Goal: Information Seeking & Learning: Check status

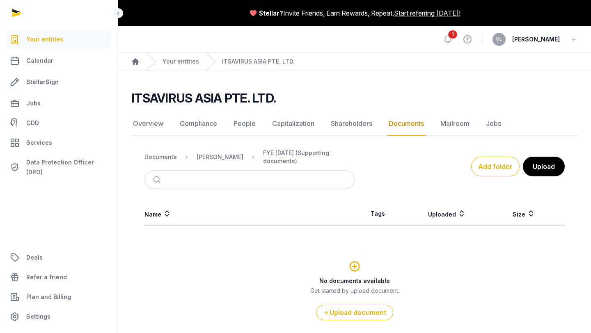
click at [457, 35] on span "1" at bounding box center [452, 34] width 9 height 8
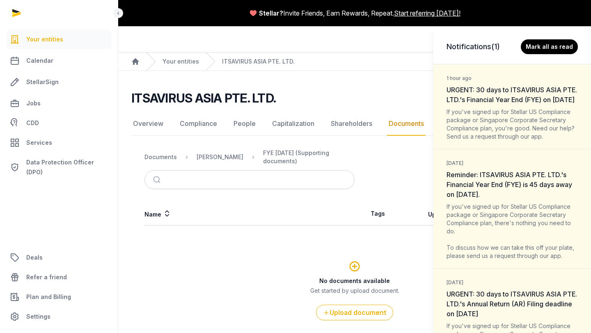
click at [382, 79] on div "Notifications (1) Mark all as read 1 hour ago URGENT: 30 days to ITSAVIRUS ASIA…" at bounding box center [295, 166] width 591 height 333
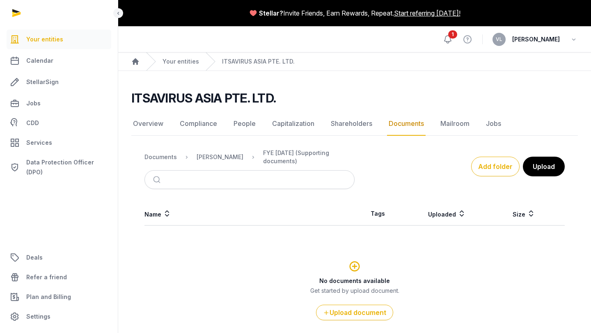
click at [453, 39] on icon at bounding box center [448, 39] width 10 height 10
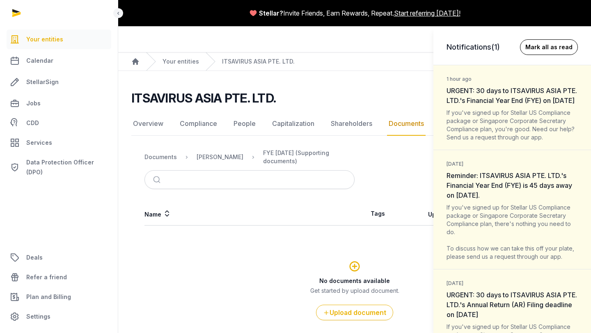
click at [545, 47] on button "Mark all as read" at bounding box center [549, 47] width 58 height 16
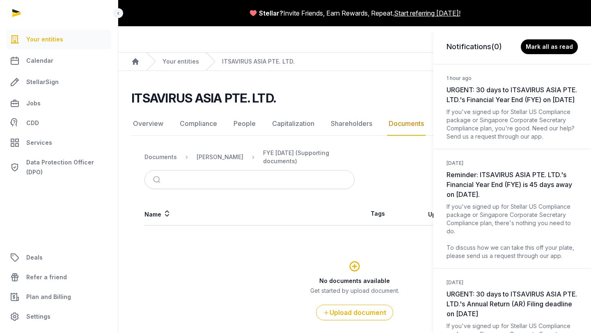
click at [474, 45] on h3 "Notifications (0)" at bounding box center [473, 46] width 55 height 11
click at [535, 44] on button "Mark all as read" at bounding box center [549, 47] width 58 height 16
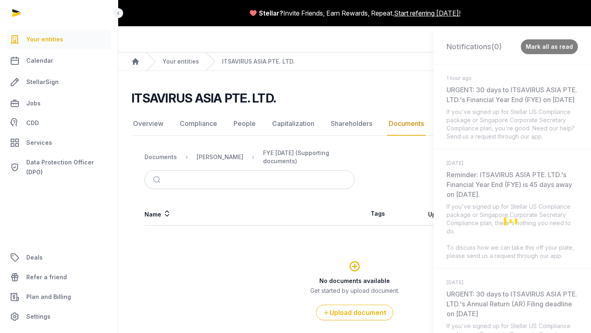
click at [489, 128] on div "If you've signed up for Stellar US Compliance package or Singapore Corporate Se…" at bounding box center [511, 124] width 131 height 33
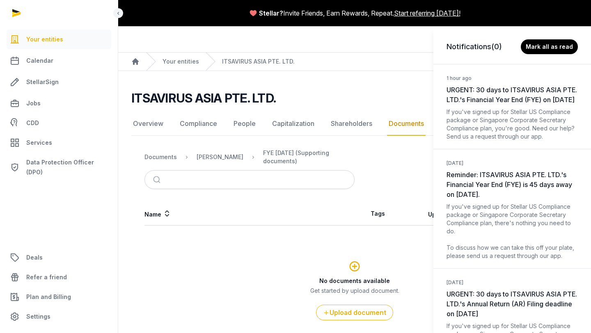
click at [492, 101] on span "URGENT: 30 days to ITSAVIRUS ASIA PTE. LTD.'s Financial Year End (FYE) on [DATE]" at bounding box center [511, 95] width 130 height 18
click at [493, 105] on dt "1 hour ago URGENT: 30 days to ITSAVIRUS ASIA PTE. LTD.'s Financial Year End (FY…" at bounding box center [511, 89] width 131 height 32
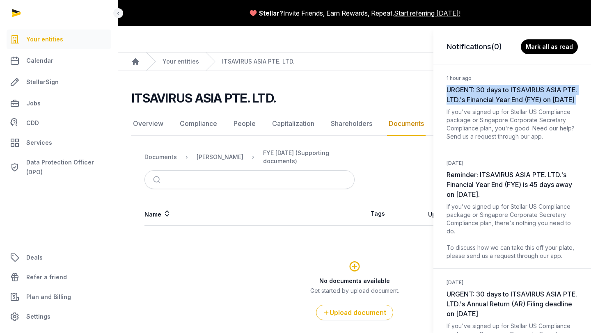
click at [493, 105] on dt "1 hour ago URGENT: 30 days to ITSAVIRUS ASIA PTE. LTD.'s Financial Year End (FY…" at bounding box center [511, 89] width 131 height 32
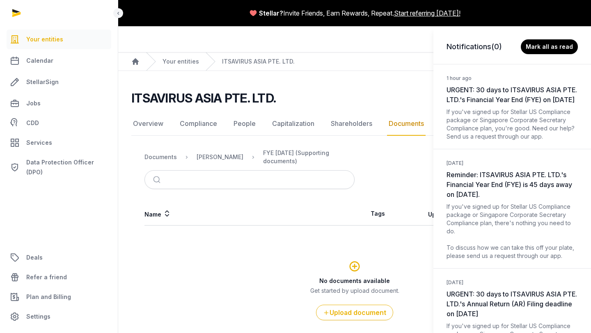
click at [39, 41] on div "Notifications (0) Mark all as read 1 hour ago URGENT: 30 days to ITSAVIRUS ASIA…" at bounding box center [295, 166] width 591 height 333
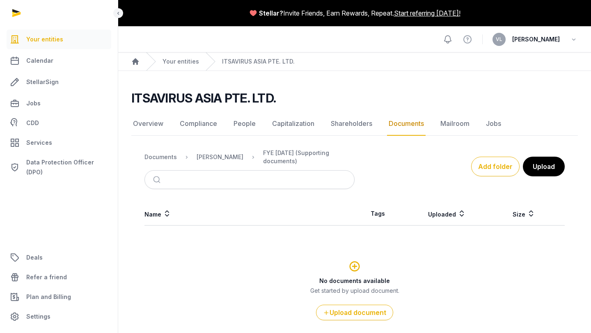
click at [453, 39] on icon at bounding box center [448, 39] width 10 height 10
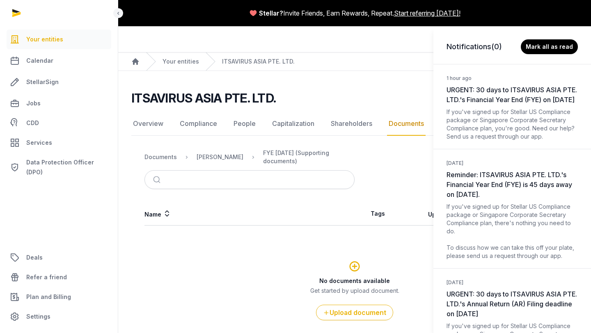
click at [413, 46] on div "Notifications (0) Mark all as read 1 hour ago URGENT: 30 days to ITSAVIRUS ASIA…" at bounding box center [295, 166] width 591 height 333
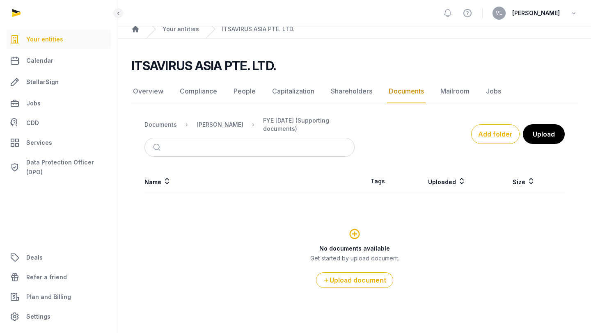
scroll to position [37, 0]
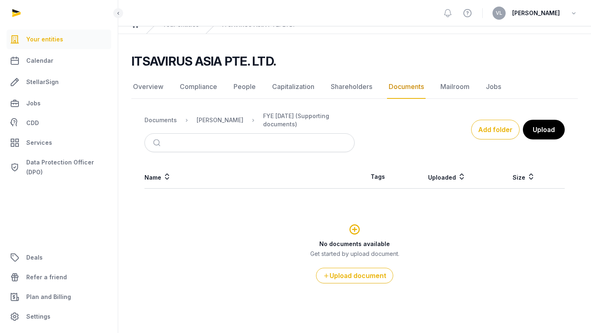
click at [373, 58] on div "ITSAVIRUS ASIA PTE. LTD." at bounding box center [351, 61] width 440 height 15
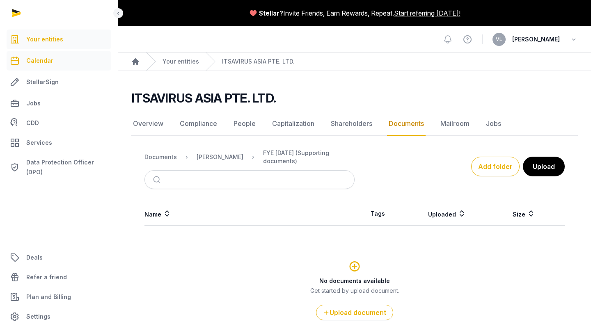
click at [45, 59] on span "Calendar" at bounding box center [39, 61] width 27 height 10
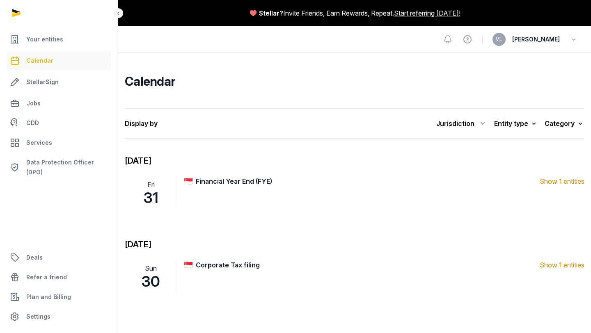
scroll to position [2, 0]
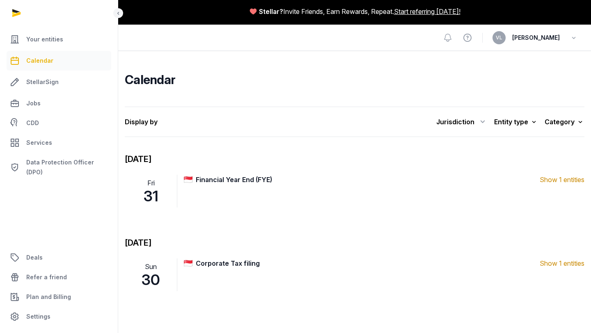
click at [232, 183] on span "Financial Year End (FYE) (1 entities)" at bounding box center [368, 180] width 344 height 10
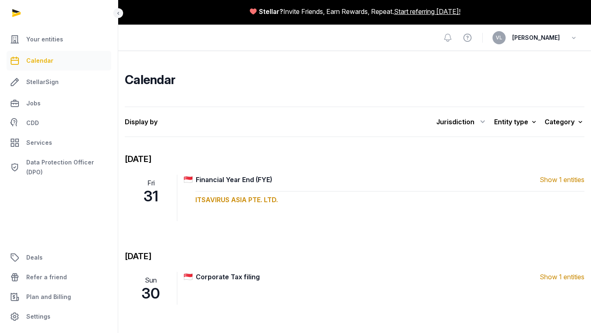
click at [231, 200] on link "ITSAVIRUS ASIA PTE. LTD." at bounding box center [236, 200] width 82 height 8
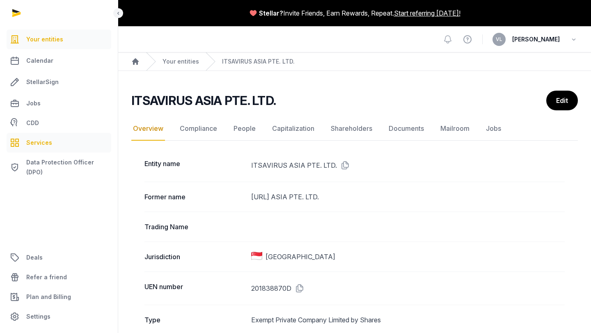
click at [41, 144] on span "Services" at bounding box center [39, 143] width 26 height 10
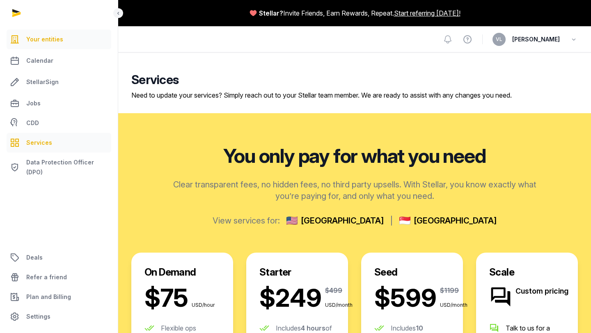
click at [41, 41] on span "Your entities" at bounding box center [44, 39] width 37 height 10
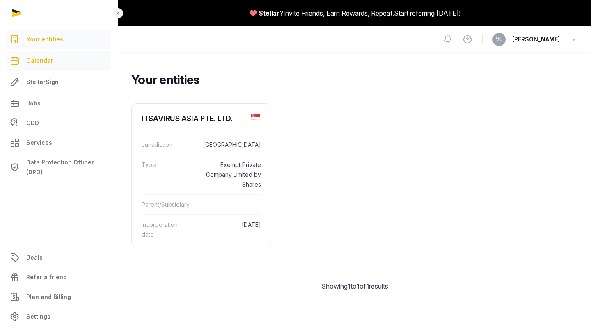
click at [48, 63] on span "Calendar" at bounding box center [39, 61] width 27 height 10
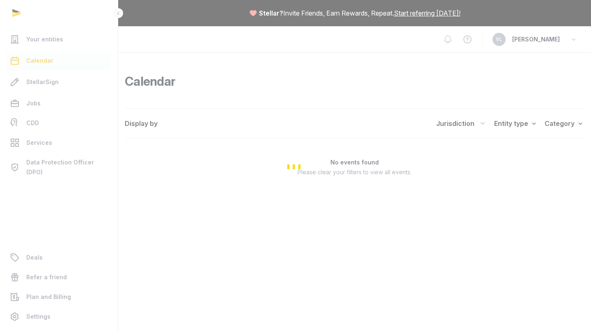
scroll to position [2, 0]
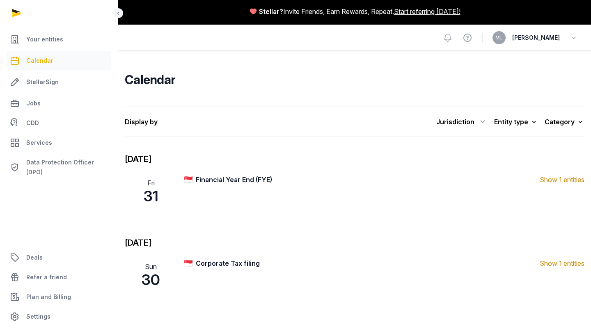
click at [215, 264] on span "Corporate Tax filing (1 entities)" at bounding box center [368, 264] width 344 height 10
click at [226, 285] on link "ITSAVIRUS ASIA PTE. LTD." at bounding box center [236, 283] width 82 height 8
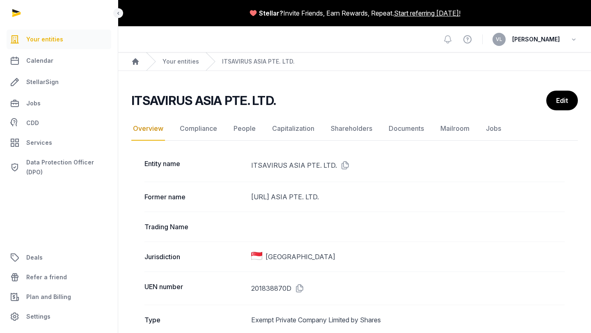
click at [544, 36] on span "[PERSON_NAME]" at bounding box center [536, 39] width 48 height 10
click at [572, 39] on icon "button" at bounding box center [574, 39] width 8 height 11
click at [449, 64] on ol "Home Your entities ITSAVIRUS ASIA PTE. LTD." at bounding box center [354, 62] width 473 height 18
click at [453, 39] on icon at bounding box center [448, 39] width 10 height 10
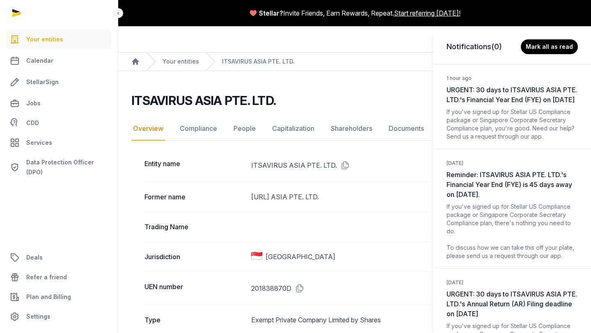
click at [386, 66] on div "Notifications (0) Mark all as read 1 hour ago URGENT: 30 days to ITSAVIRUS ASIA…" at bounding box center [295, 166] width 591 height 333
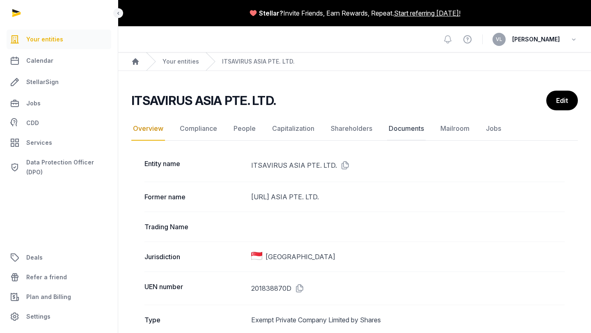
click at [405, 130] on link "Documents" at bounding box center [406, 129] width 39 height 24
